Goal: Task Accomplishment & Management: Manage account settings

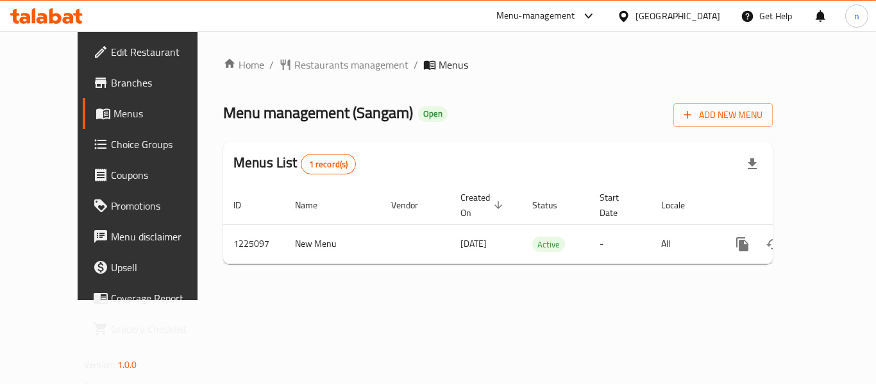
click at [628, 18] on icon at bounding box center [623, 15] width 9 height 11
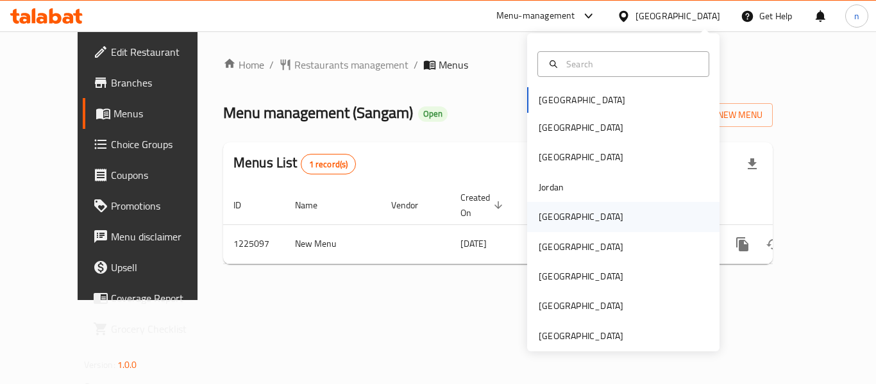
click at [528, 214] on div "Kuwait" at bounding box center [580, 216] width 105 height 29
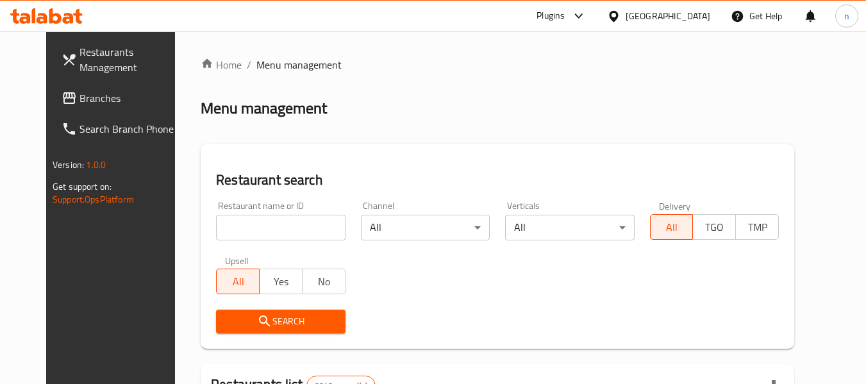
click at [80, 97] on span "Branches" at bounding box center [130, 97] width 101 height 15
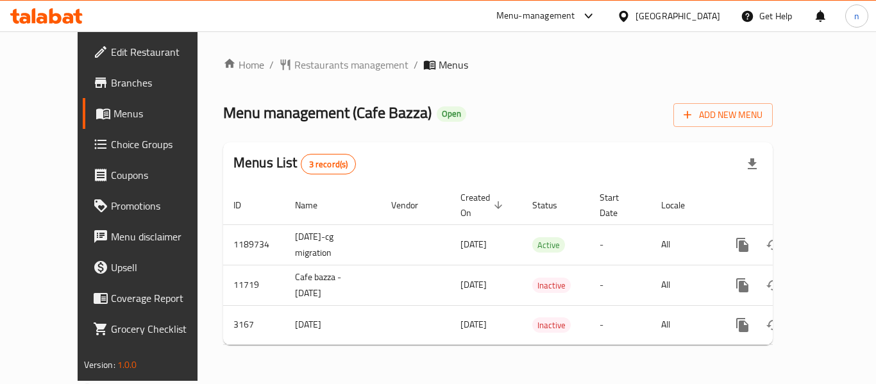
click at [596, 18] on icon at bounding box center [588, 15] width 15 height 15
click at [520, 142] on div "Restaurant-Management" at bounding box center [523, 142] width 101 height 14
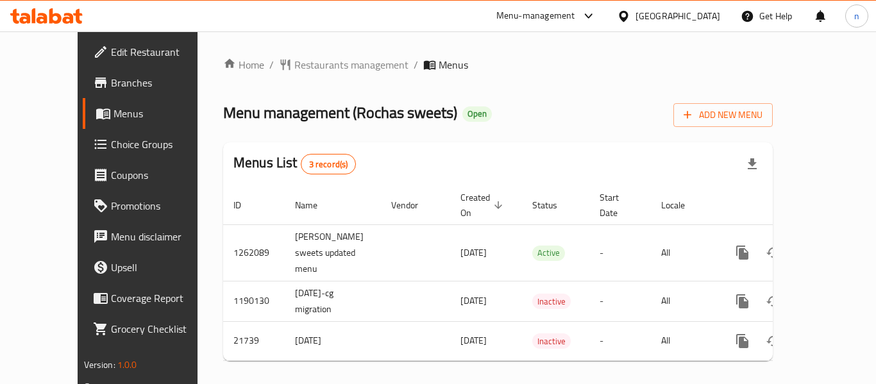
click at [596, 13] on icon at bounding box center [588, 15] width 15 height 15
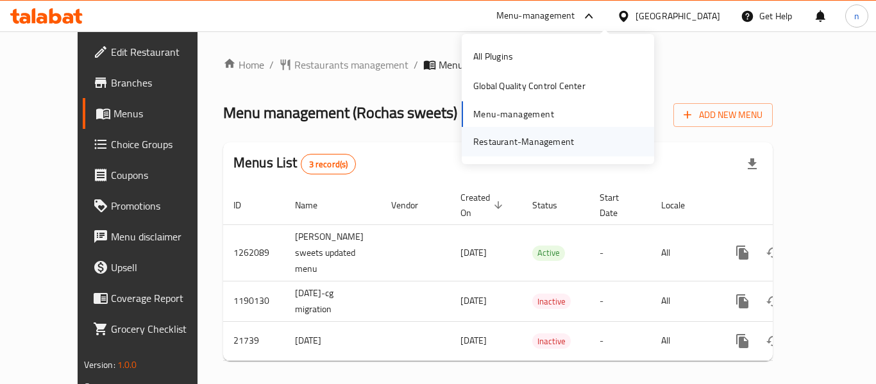
click at [497, 142] on div "Restaurant-Management" at bounding box center [523, 142] width 101 height 14
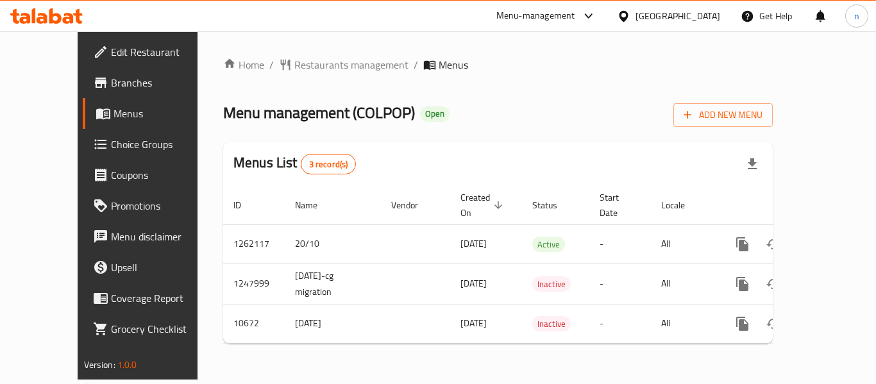
click at [628, 17] on icon at bounding box center [623, 15] width 9 height 11
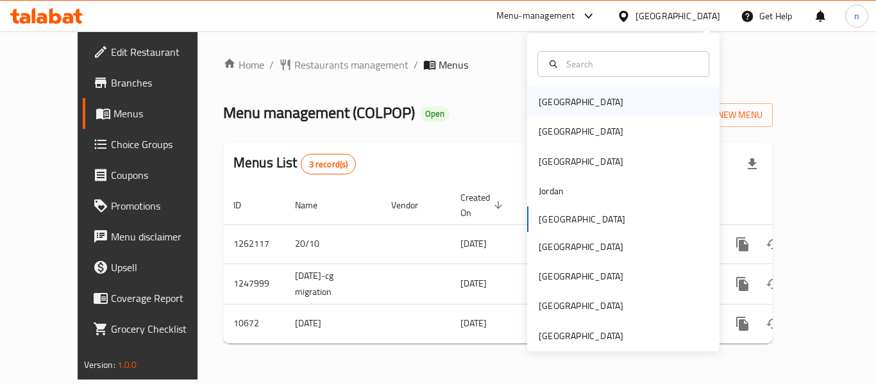
click at [559, 101] on div "Bahrain" at bounding box center [580, 101] width 105 height 29
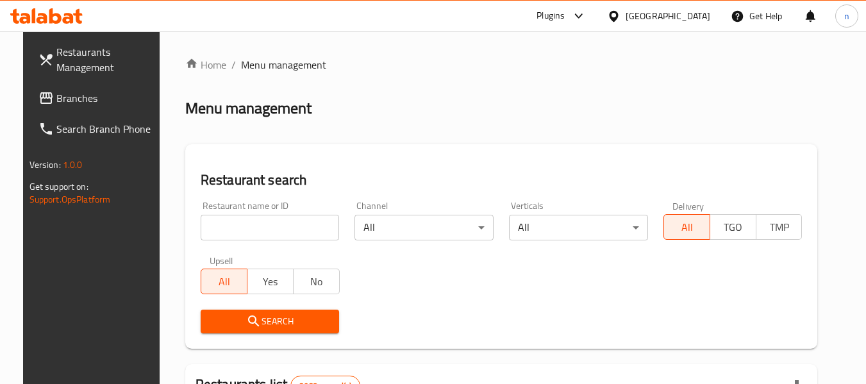
click at [587, 15] on icon at bounding box center [578, 15] width 15 height 15
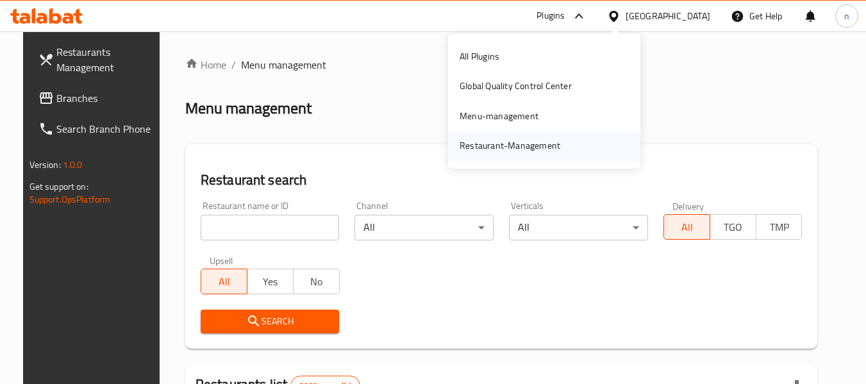
click at [530, 145] on div "Restaurant-Management" at bounding box center [510, 145] width 101 height 14
